Goal: Task Accomplishment & Management: Use online tool/utility

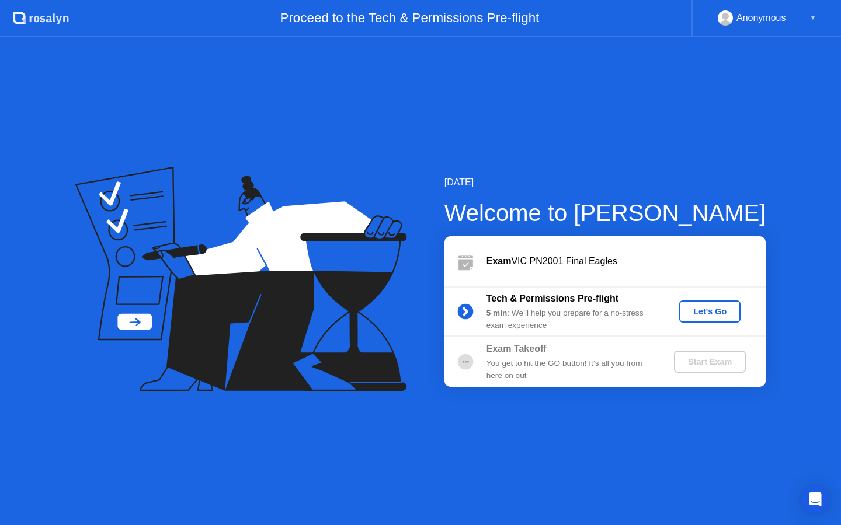
click at [709, 313] on div "Let's Go" at bounding box center [710, 311] width 52 height 9
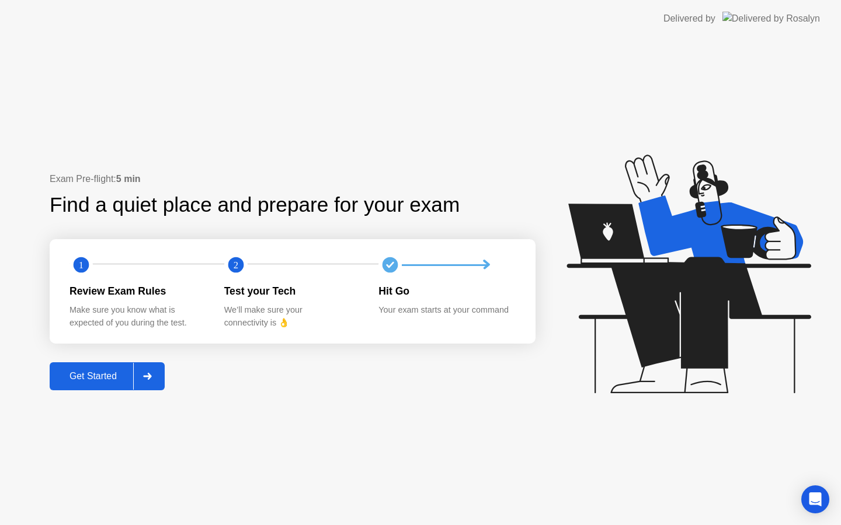
click at [121, 382] on div "Get Started" at bounding box center [93, 376] width 80 height 11
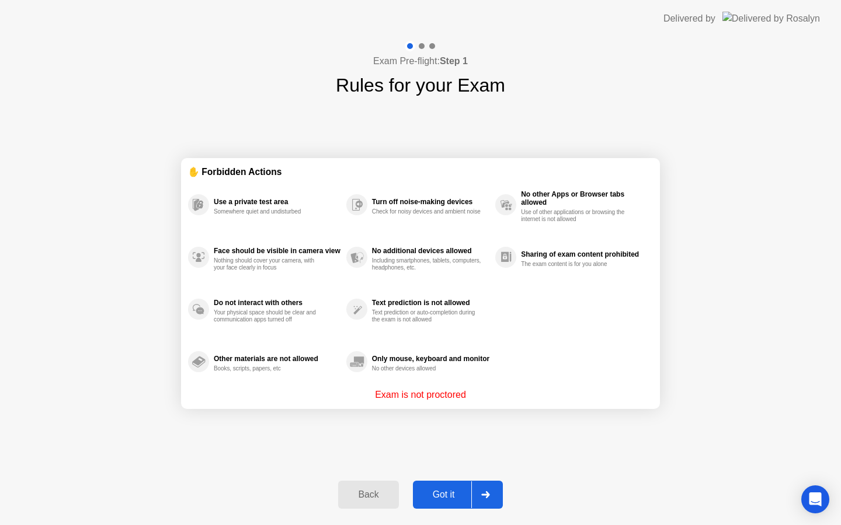
click at [458, 500] on div "Got it" at bounding box center [443, 495] width 55 height 11
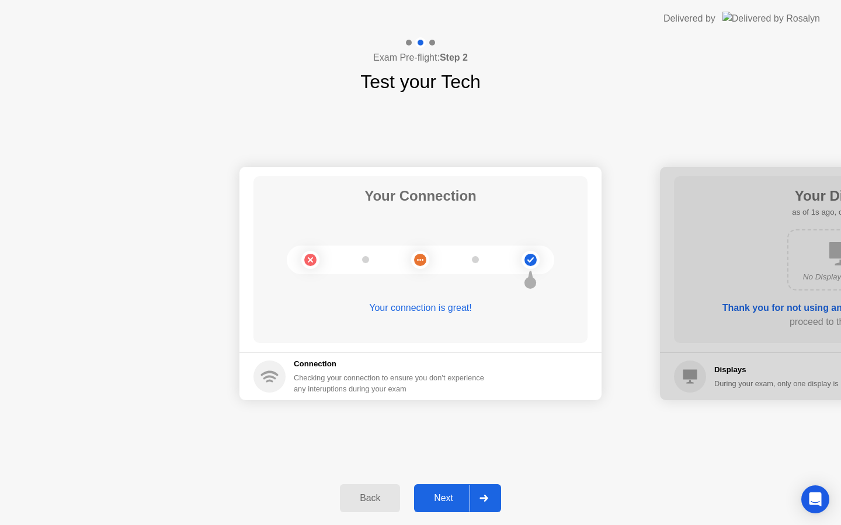
click at [477, 500] on div at bounding box center [483, 498] width 28 height 27
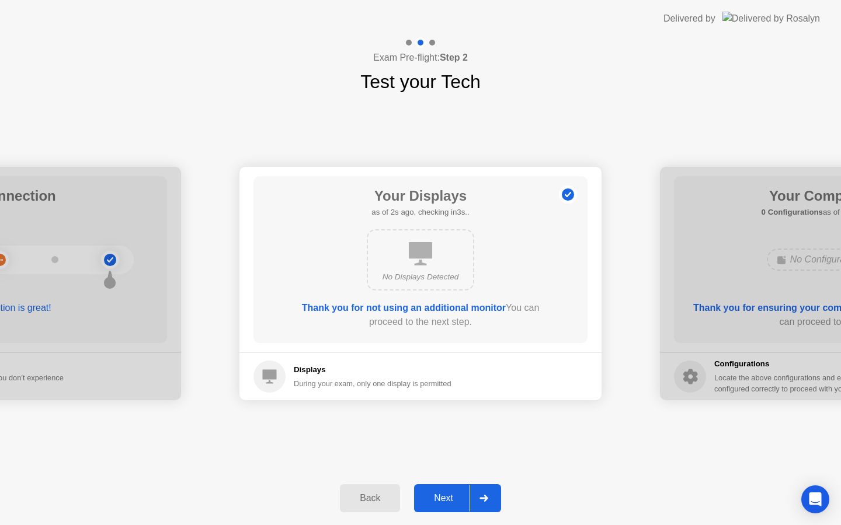
click at [471, 497] on div at bounding box center [483, 498] width 28 height 27
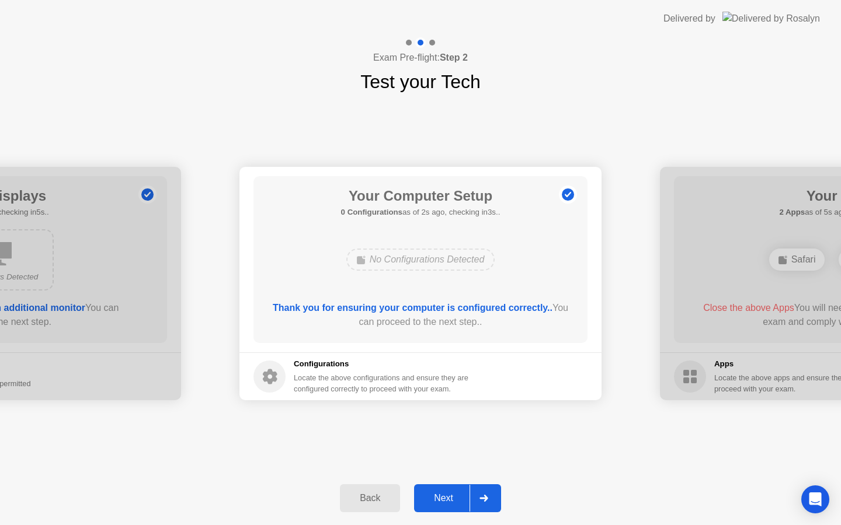
click at [474, 490] on div at bounding box center [483, 498] width 28 height 27
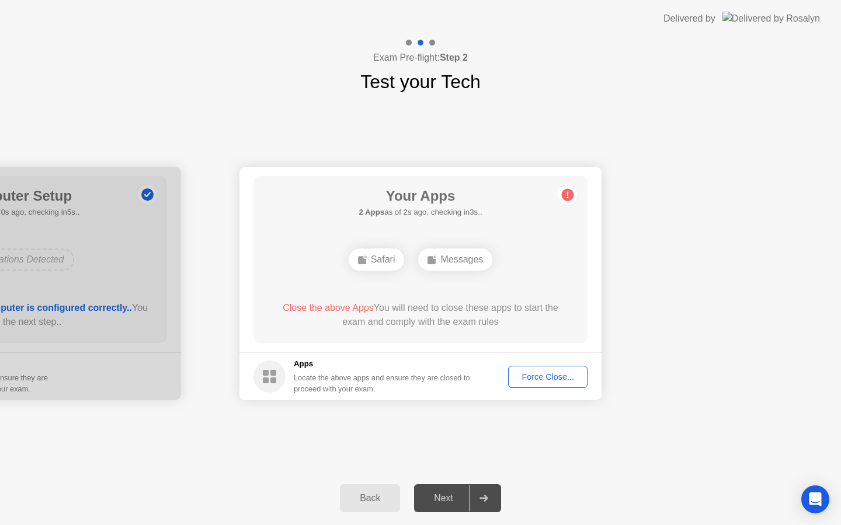
click at [552, 378] on div "Force Close..." at bounding box center [547, 376] width 71 height 9
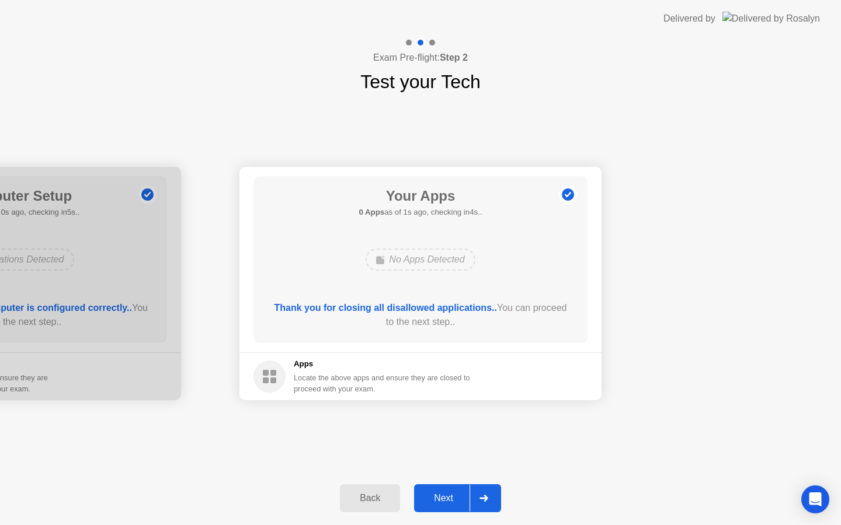
click at [479, 500] on div at bounding box center [483, 498] width 28 height 27
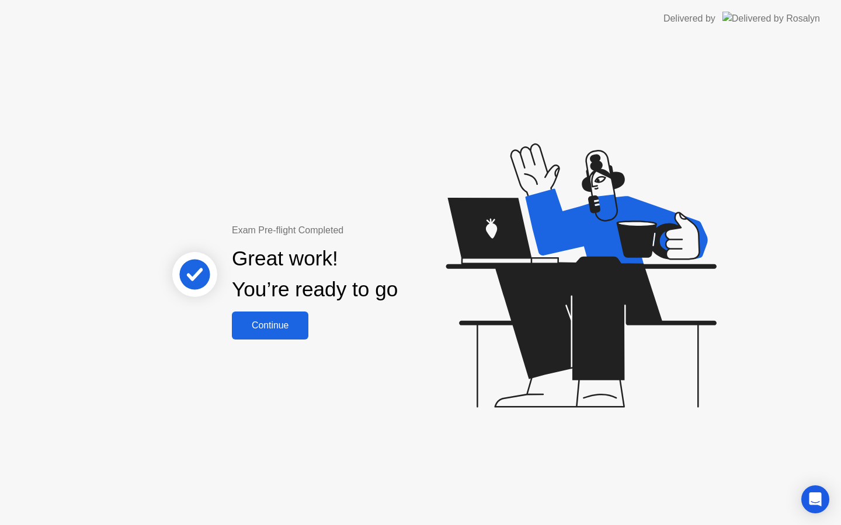
click at [294, 334] on button "Continue" at bounding box center [270, 326] width 76 height 28
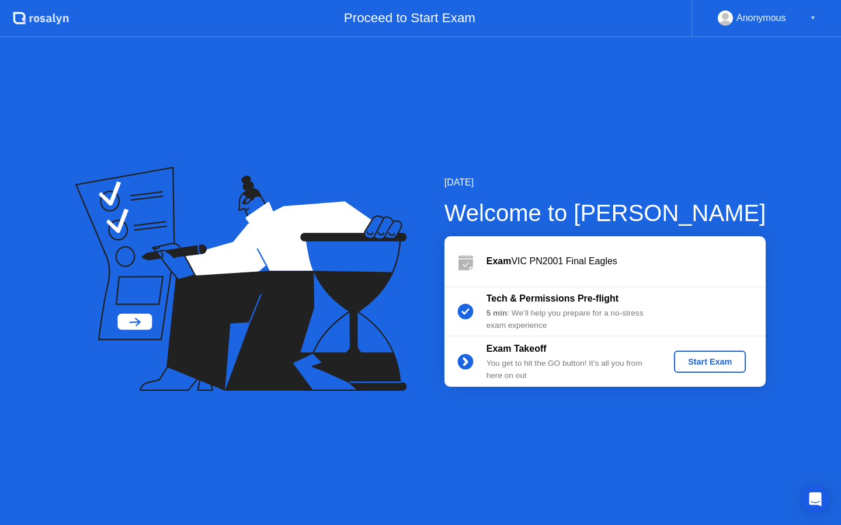
click at [719, 364] on div "Start Exam" at bounding box center [709, 361] width 62 height 9
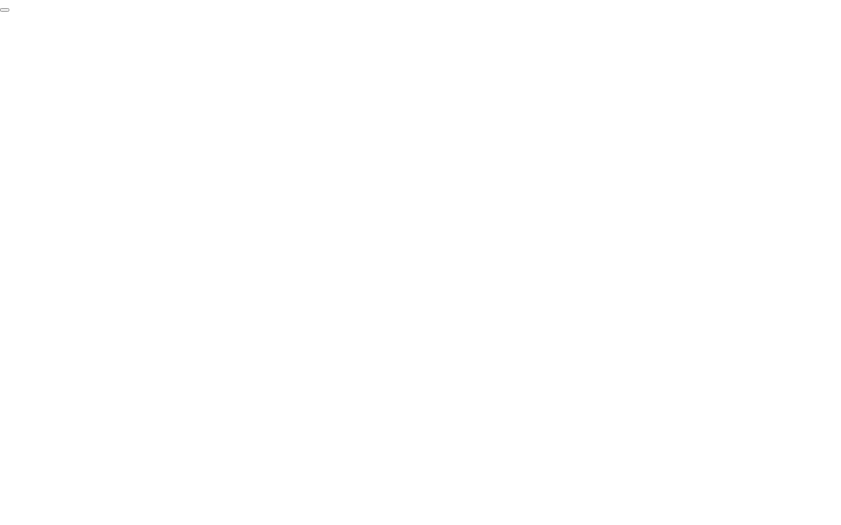
click at [9, 12] on button "End Proctoring Session" at bounding box center [4, 10] width 9 height 4
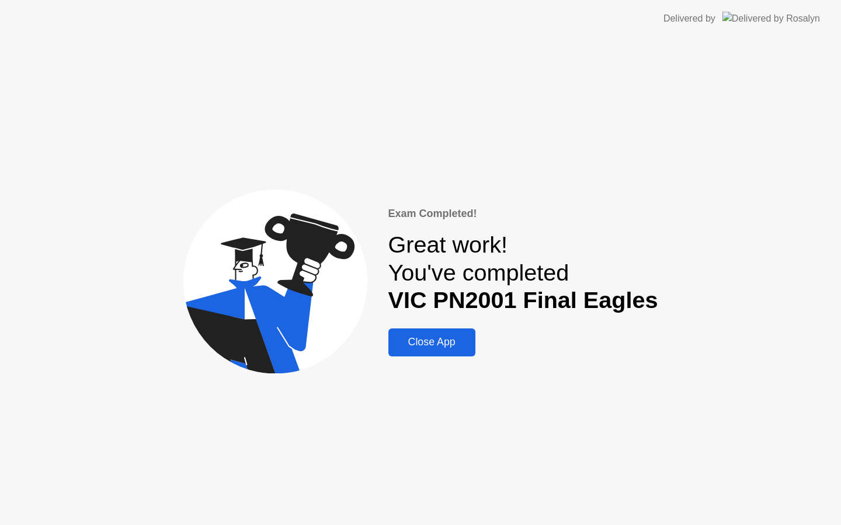
click at [451, 348] on div "Close App" at bounding box center [432, 342] width 80 height 12
